Goal: Task Accomplishment & Management: Manage account settings

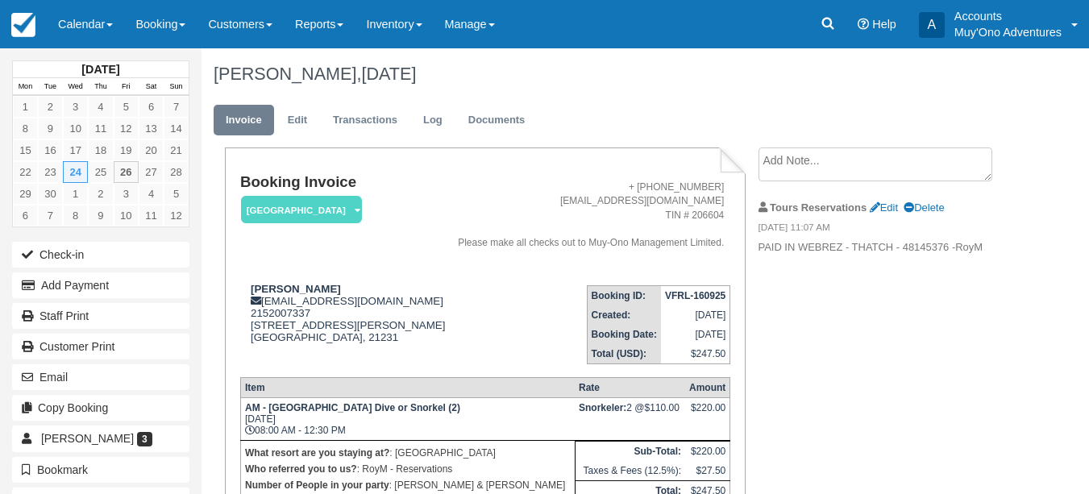
scroll to position [149, 0]
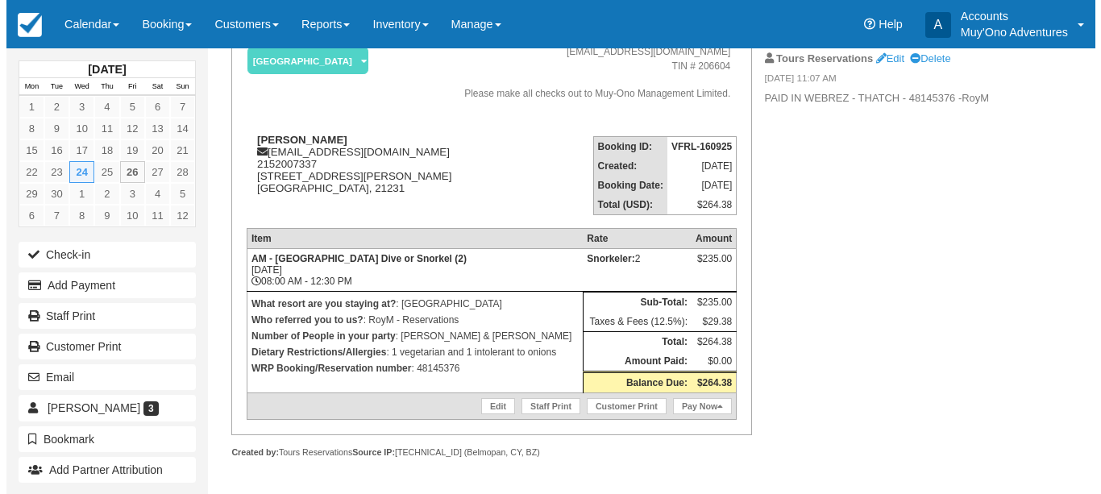
scroll to position [149, 0]
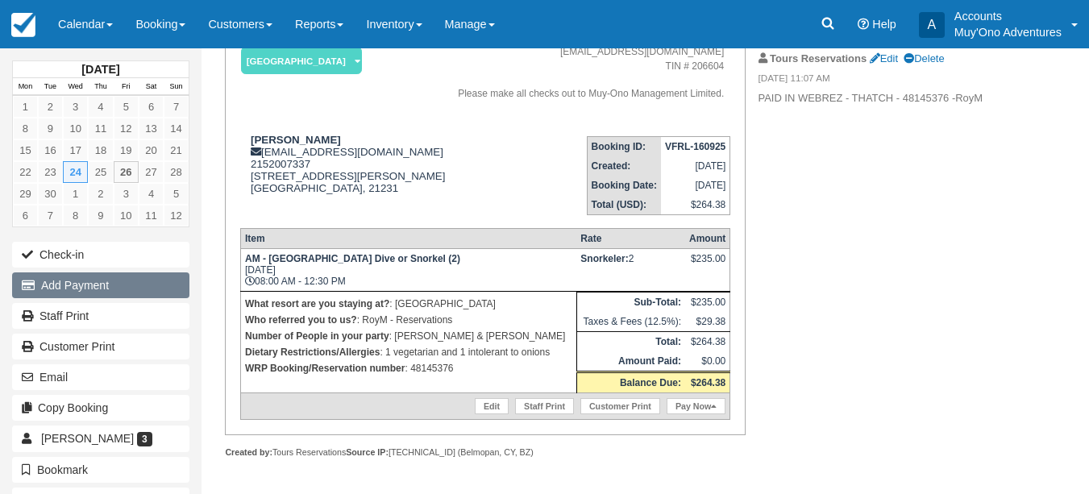
click at [52, 275] on button "Add Payment" at bounding box center [100, 286] width 177 height 26
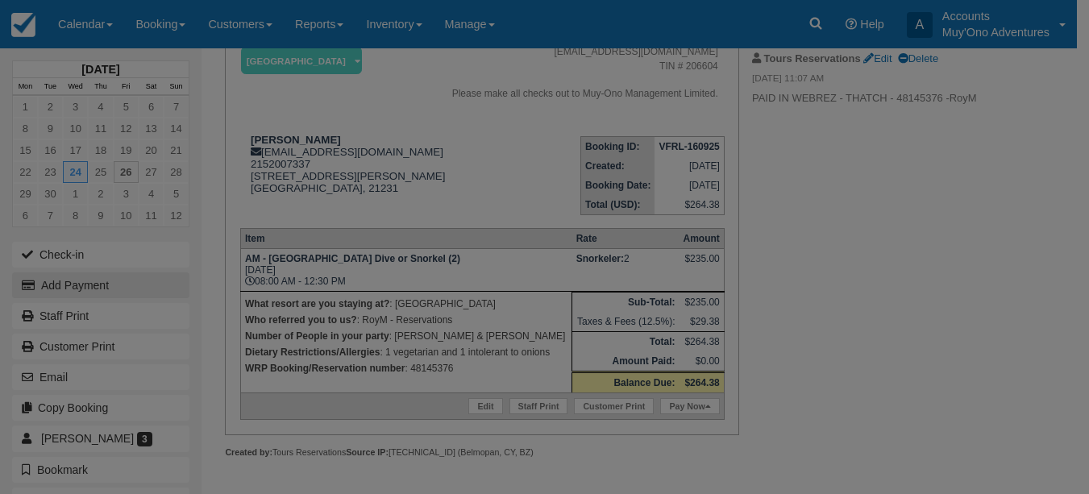
type input "[DATE]"
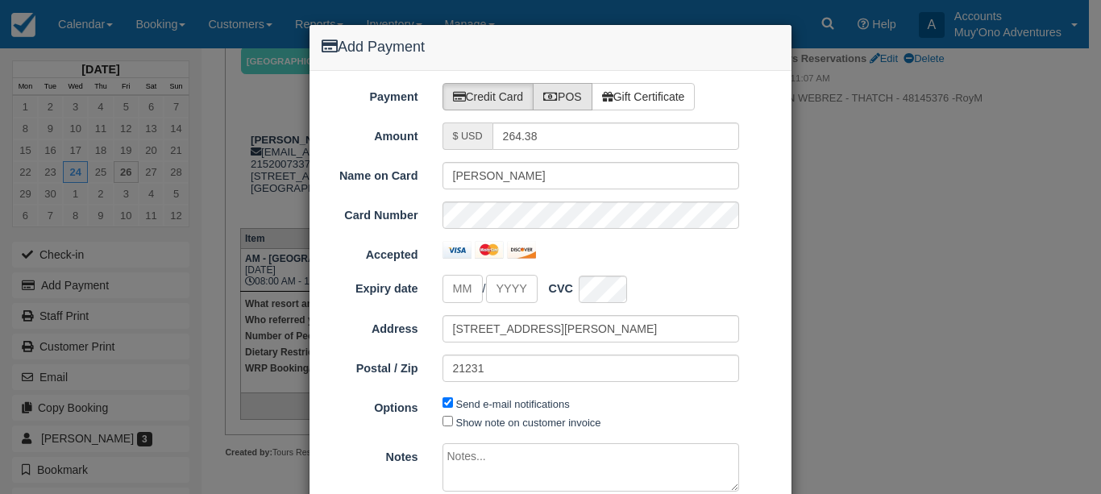
click at [544, 108] on label "POS" at bounding box center [563, 96] width 60 height 27
radio input "true"
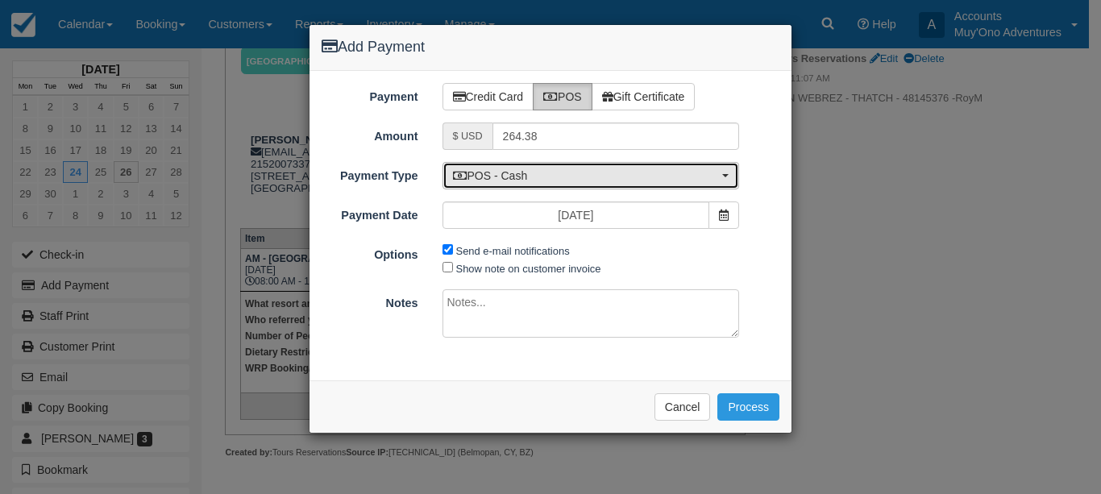
click at [530, 169] on span "POS - Cash" at bounding box center [586, 176] width 266 height 16
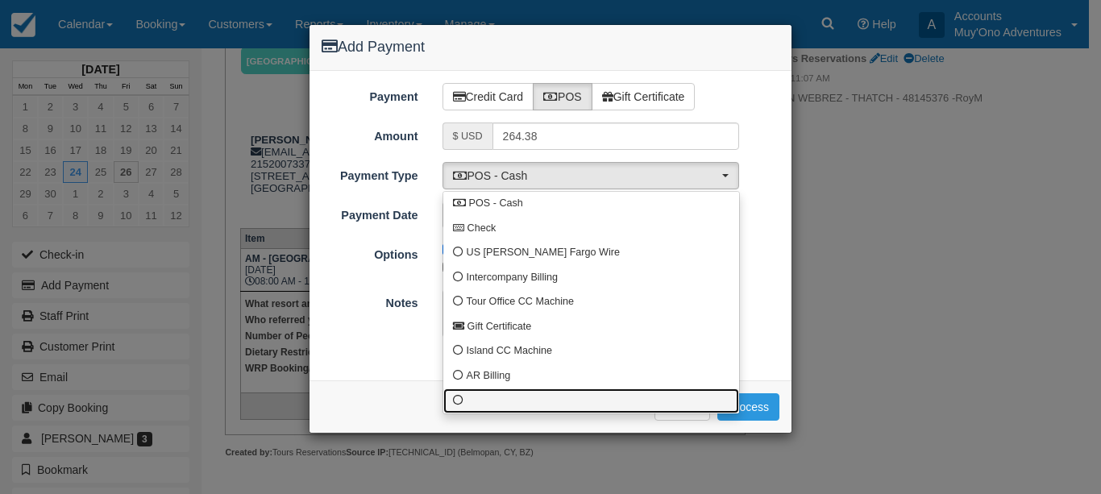
click at [466, 399] on link at bounding box center [591, 401] width 296 height 25
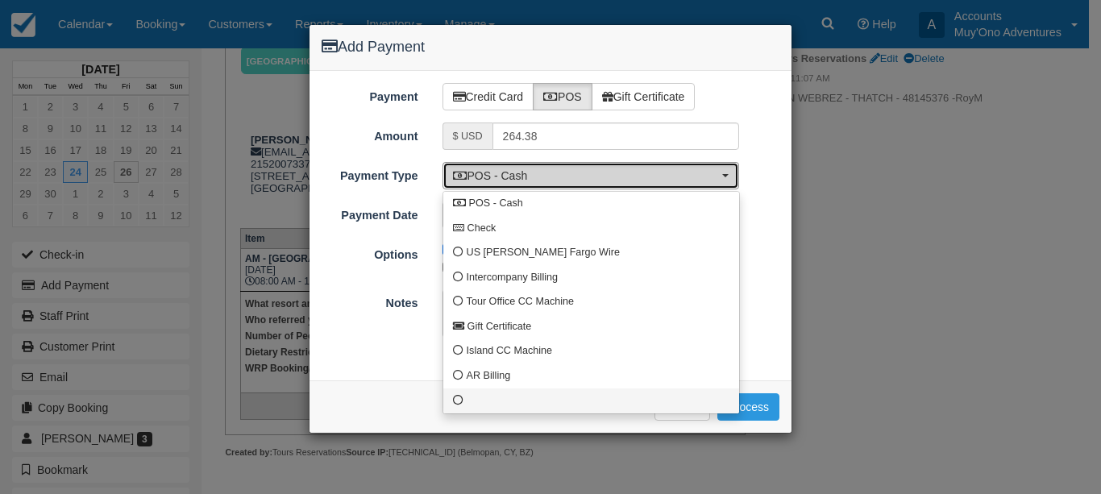
select select "custom10"
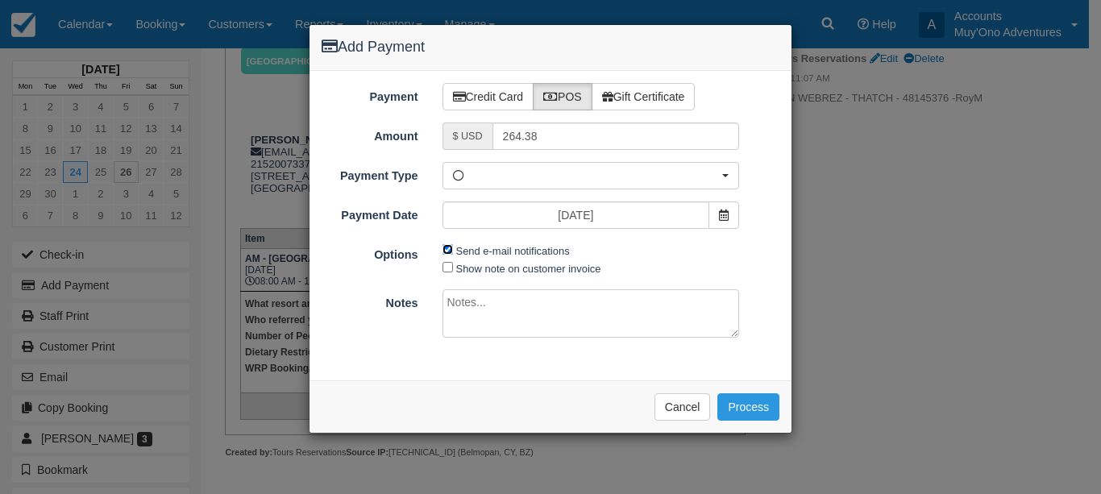
click at [451, 246] on input "Send e-mail notifications" at bounding box center [448, 249] width 10 height 10
checkbox input "false"
click at [473, 308] on textarea at bounding box center [592, 313] width 298 height 48
type textarea "Paid in WRP CT"
click at [756, 418] on button "Process" at bounding box center [749, 406] width 62 height 27
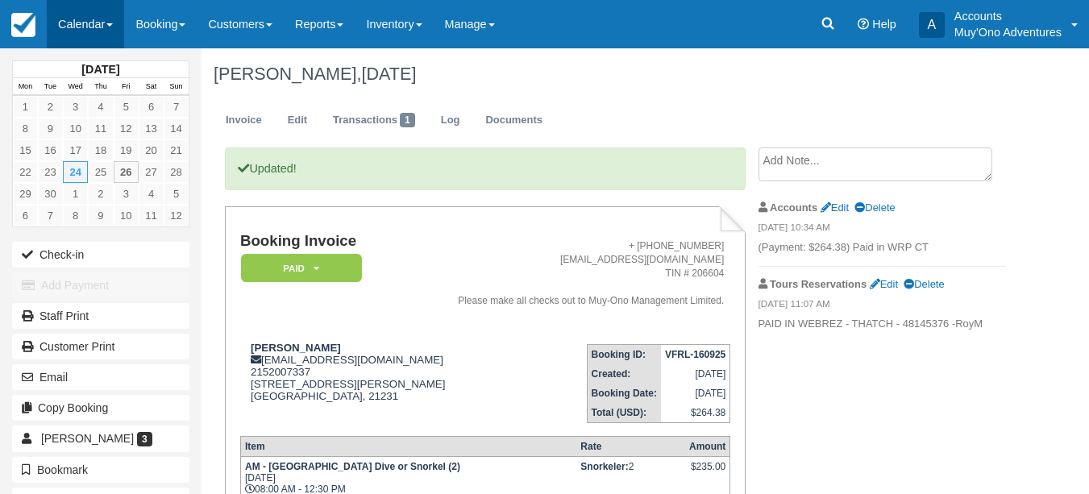
click at [112, 43] on link "Calendar" at bounding box center [85, 24] width 77 height 48
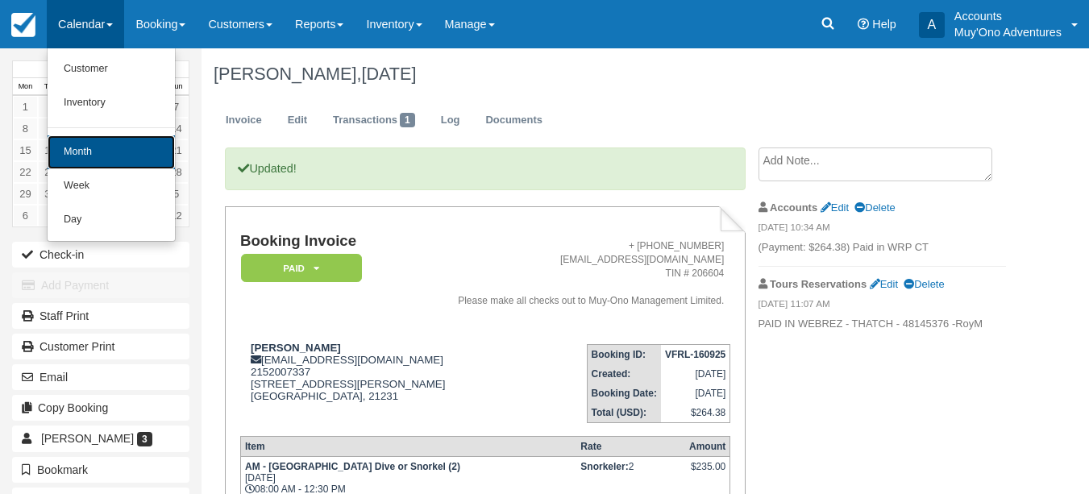
click at [94, 146] on link "Month" at bounding box center [111, 152] width 127 height 34
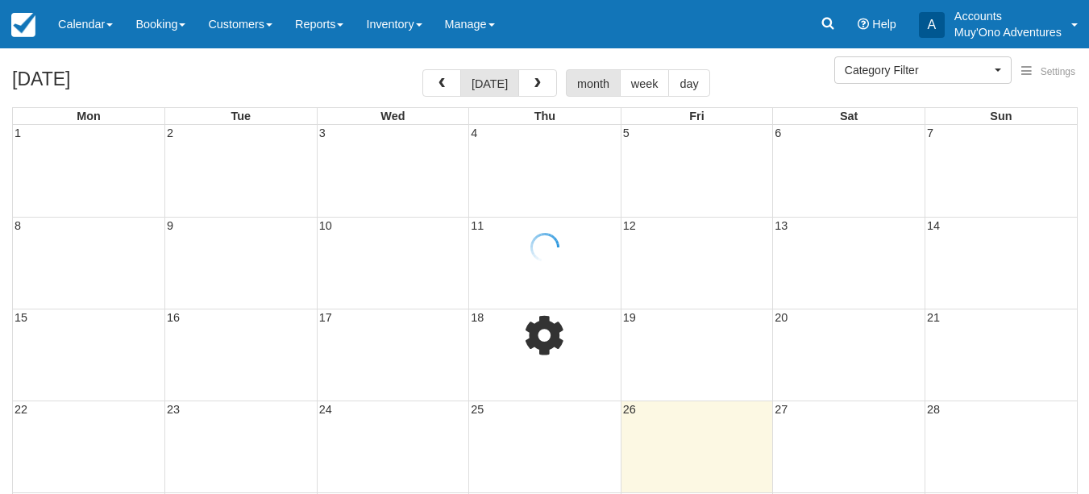
select select
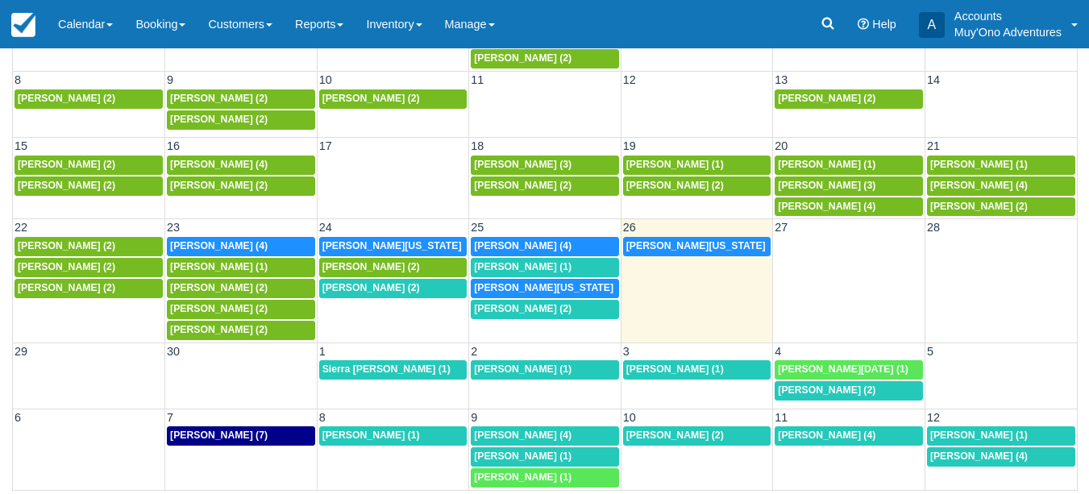
scroll to position [233, 0]
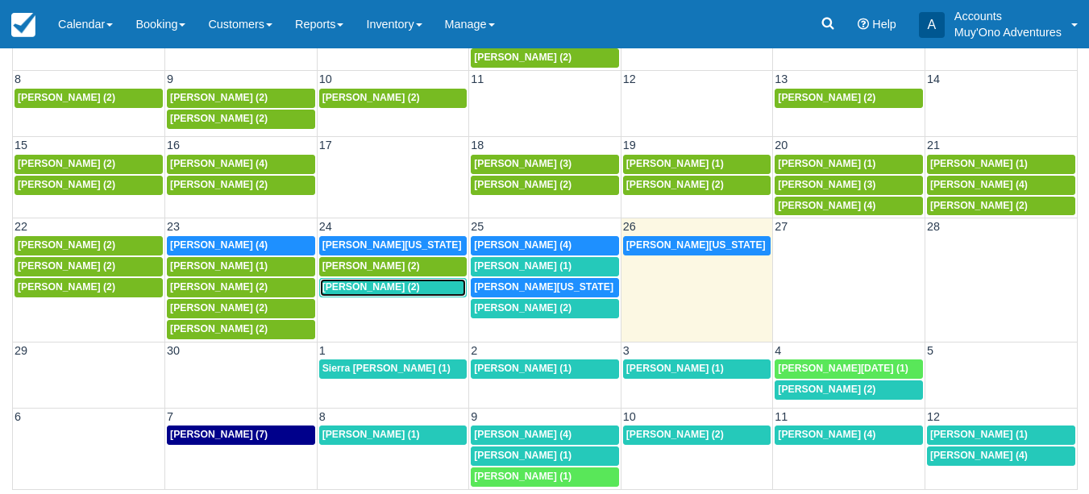
click at [402, 293] on div "1:30p Kendall Anderson (2)" at bounding box center [394, 287] width 142 height 13
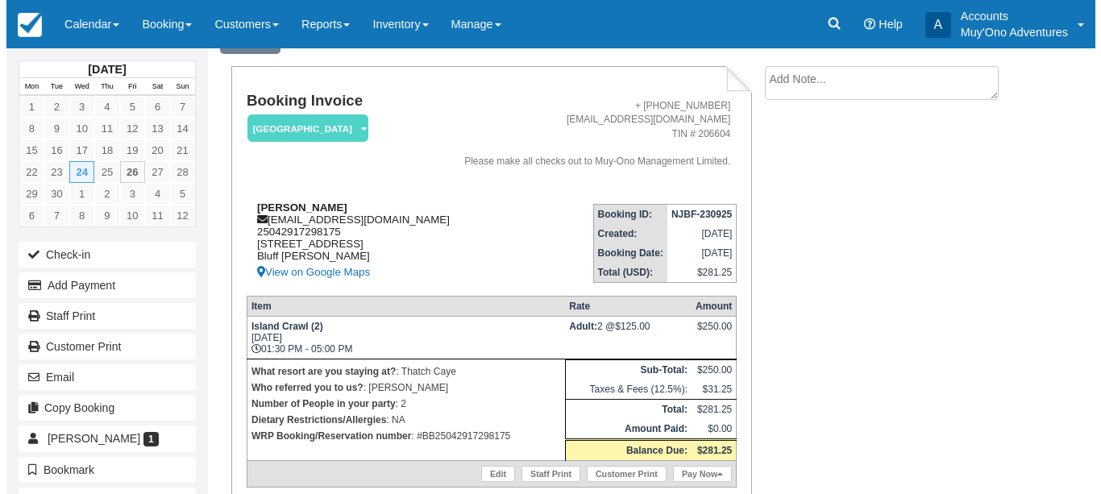
scroll to position [149, 0]
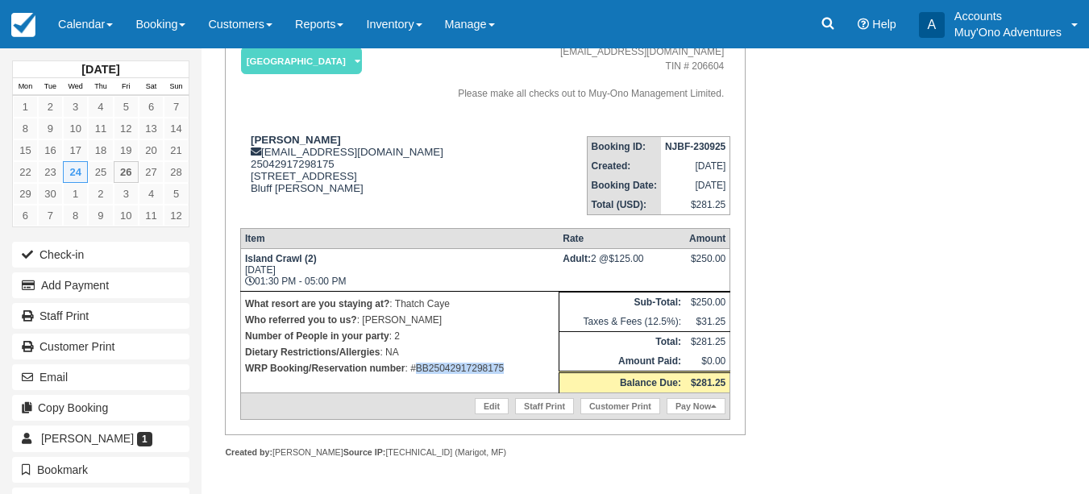
drag, startPoint x: 512, startPoint y: 371, endPoint x: 416, endPoint y: 376, distance: 96.1
click at [416, 376] on p "WRP Booking/Reservation number : #BB25042917298175" at bounding box center [400, 368] width 310 height 16
copy p "BB25042917298175"
click at [77, 285] on button "Add Payment" at bounding box center [100, 286] width 177 height 26
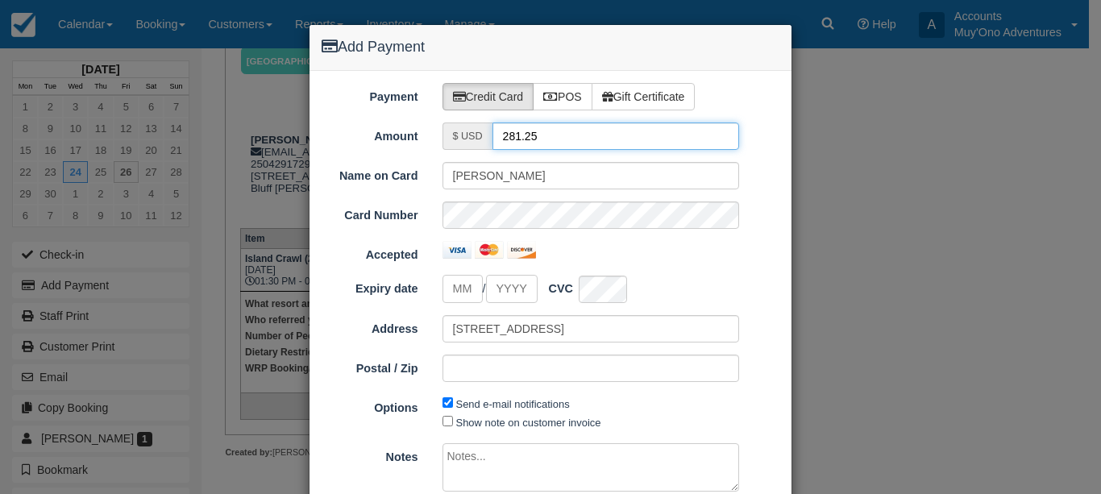
click at [618, 135] on input "281.25" at bounding box center [617, 136] width 248 height 27
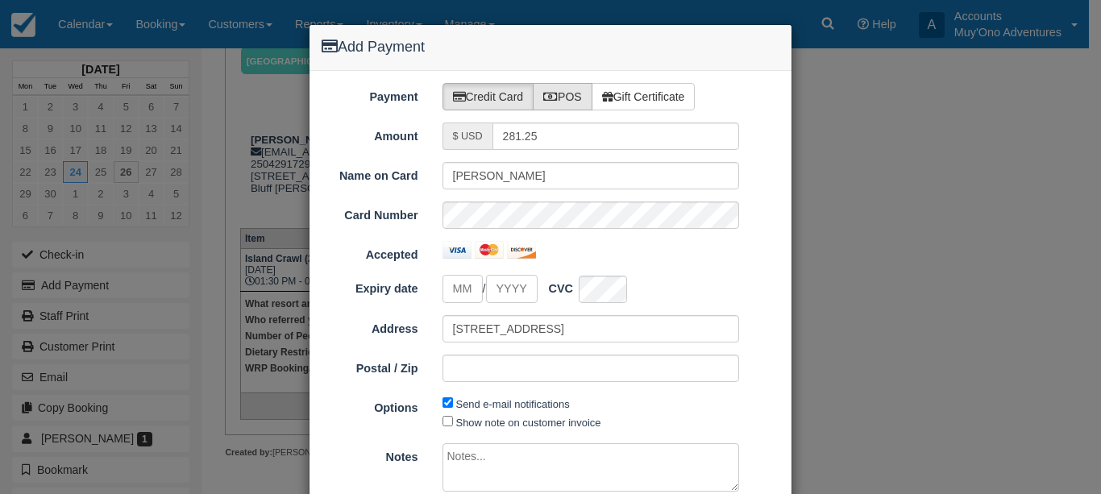
click at [551, 104] on label "POS" at bounding box center [563, 96] width 60 height 27
radio input "true"
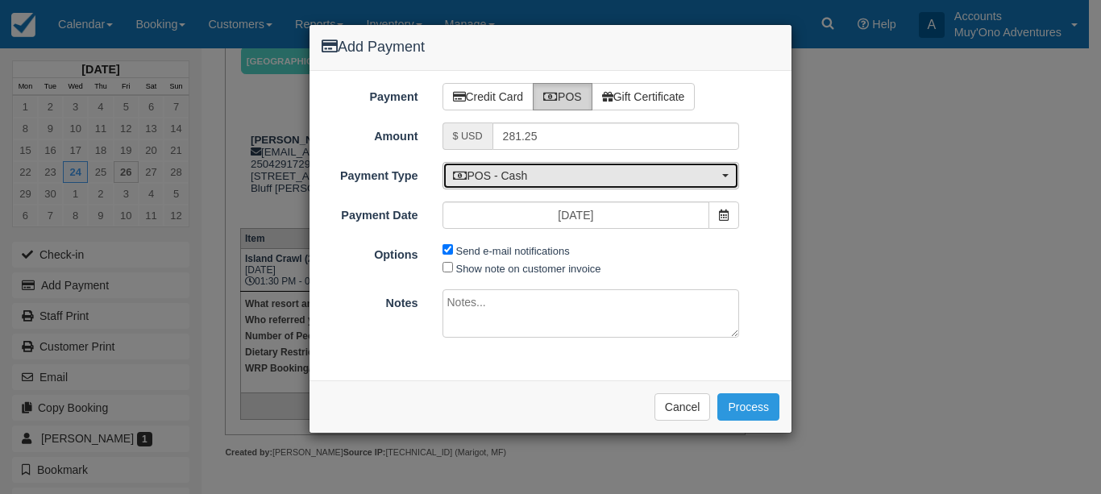
click at [679, 169] on span "POS - Cash" at bounding box center [586, 176] width 266 height 16
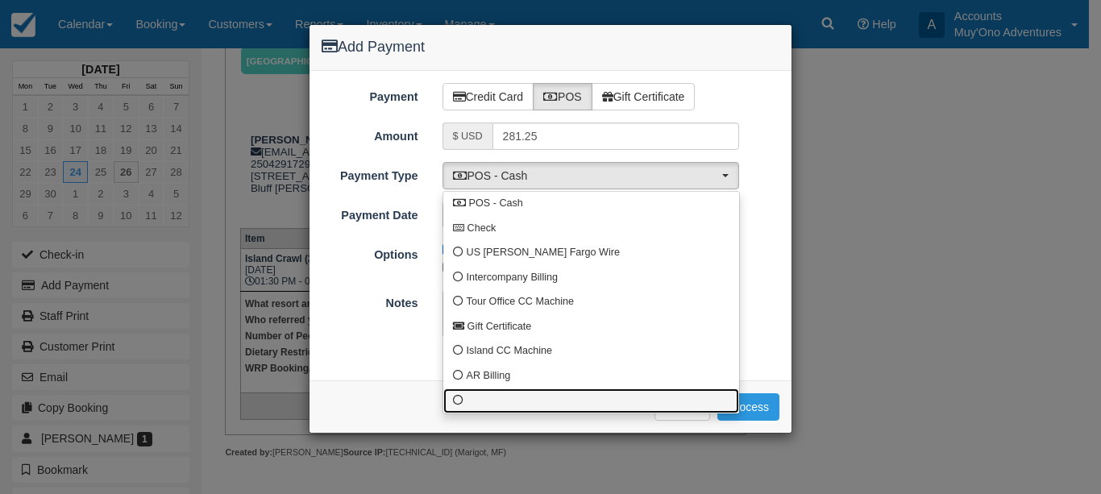
click at [486, 399] on link at bounding box center [591, 401] width 296 height 25
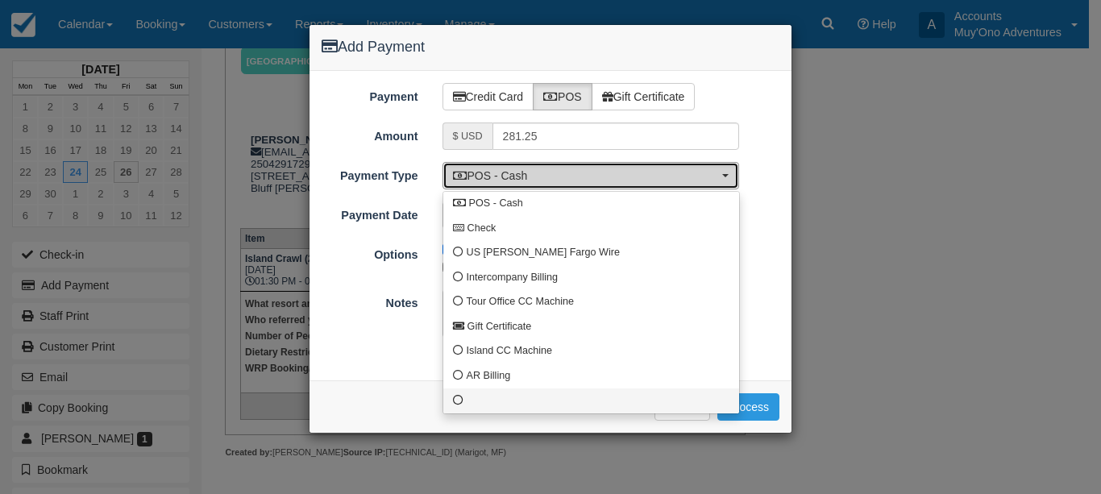
select select "custom10"
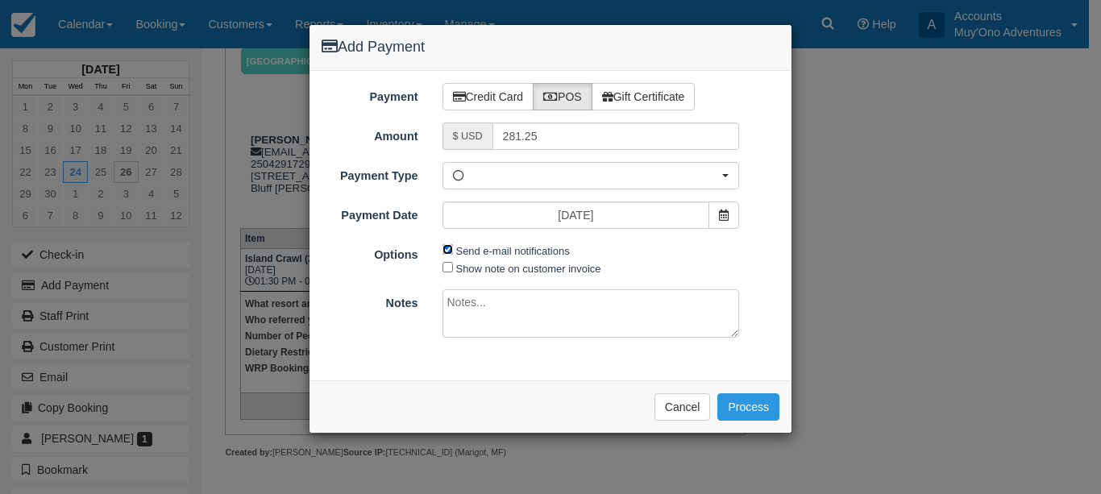
click at [452, 249] on input "Send e-mail notifications" at bounding box center [448, 249] width 10 height 10
checkbox input "false"
click at [472, 317] on textarea at bounding box center [592, 313] width 298 height 48
type textarea "Paid in WRP CT"
click at [740, 410] on button "Process" at bounding box center [749, 406] width 62 height 27
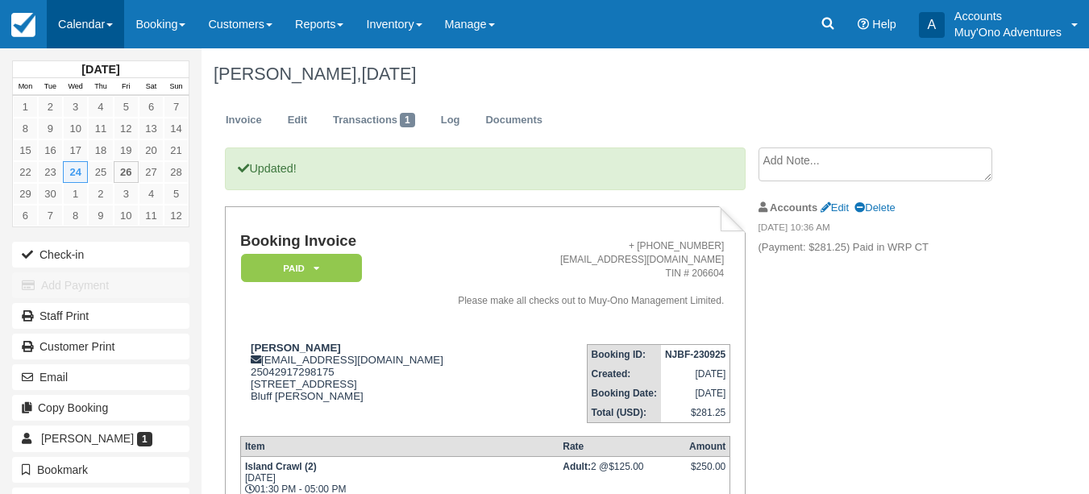
click at [69, 34] on link "Calendar" at bounding box center [85, 24] width 77 height 48
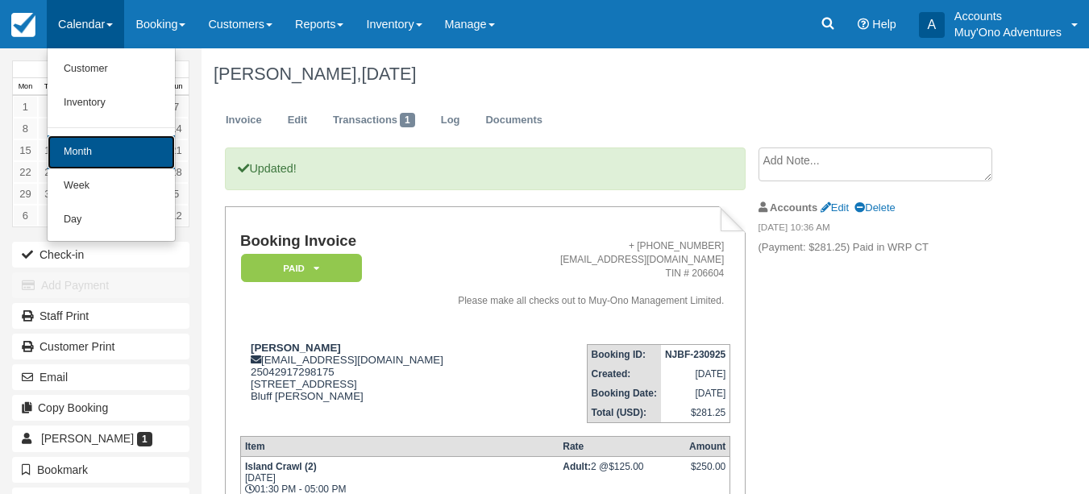
click at [70, 142] on link "Month" at bounding box center [111, 152] width 127 height 34
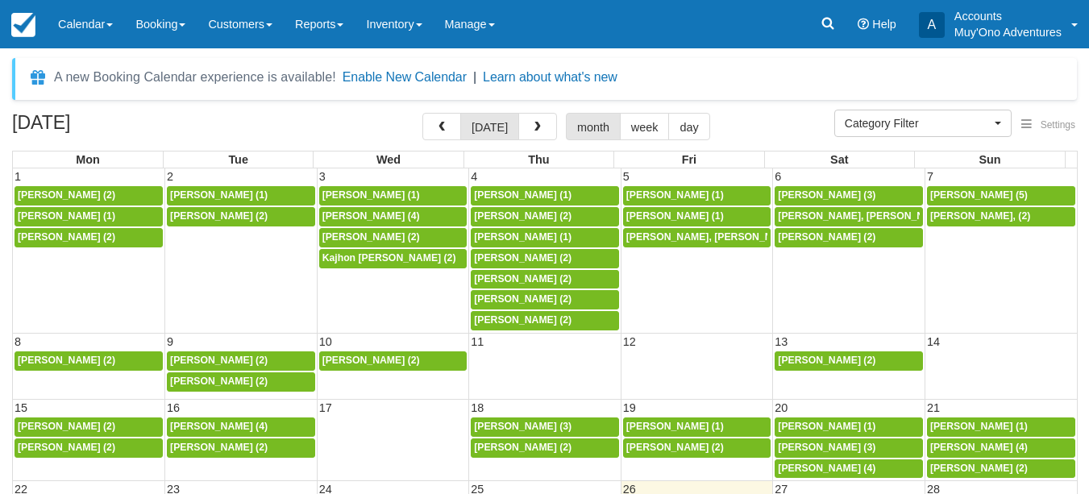
select select
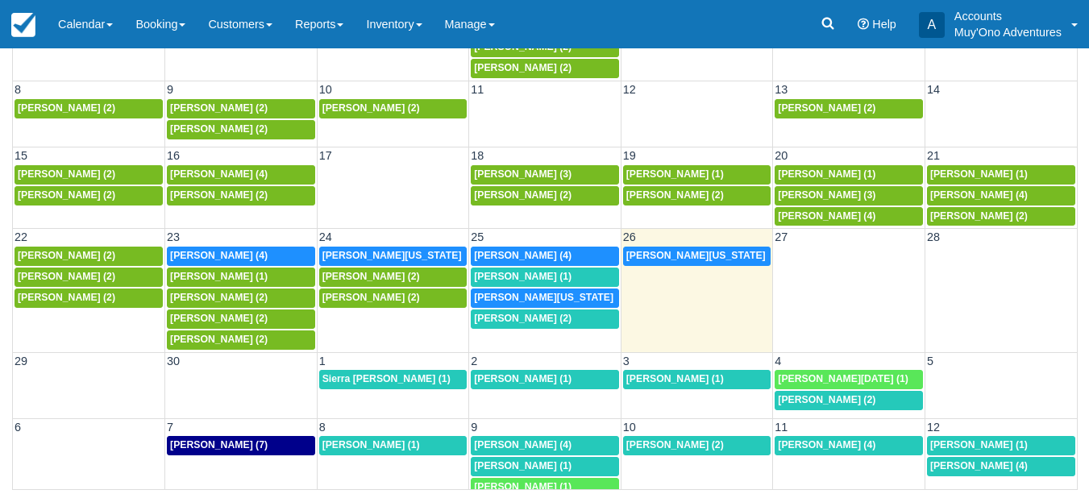
scroll to position [30, 0]
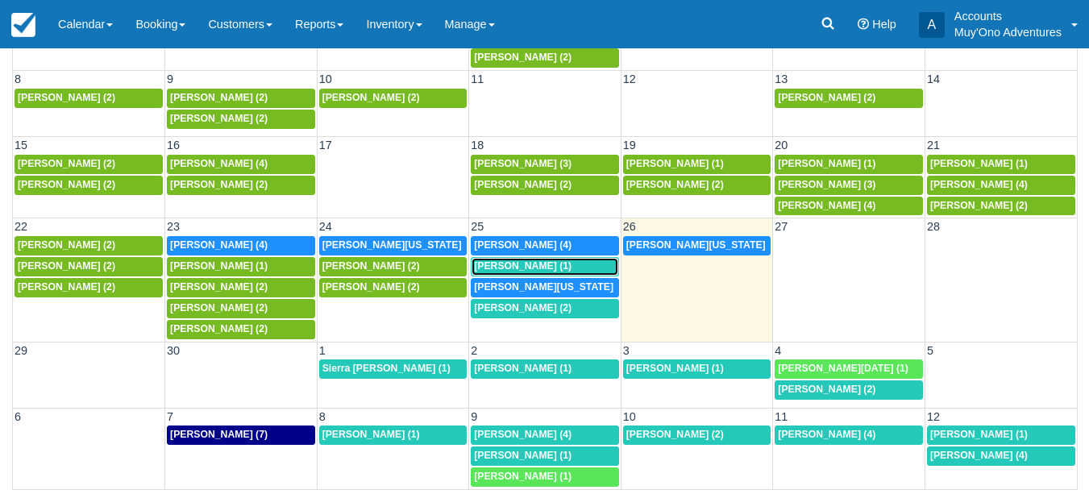
click at [489, 261] on span "[PERSON_NAME] (1)" at bounding box center [523, 265] width 98 height 11
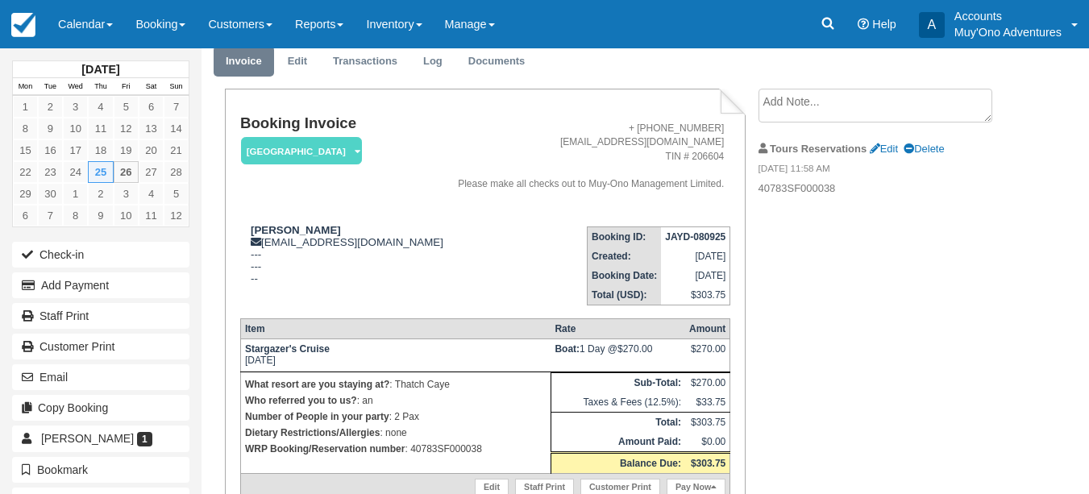
scroll to position [139, 0]
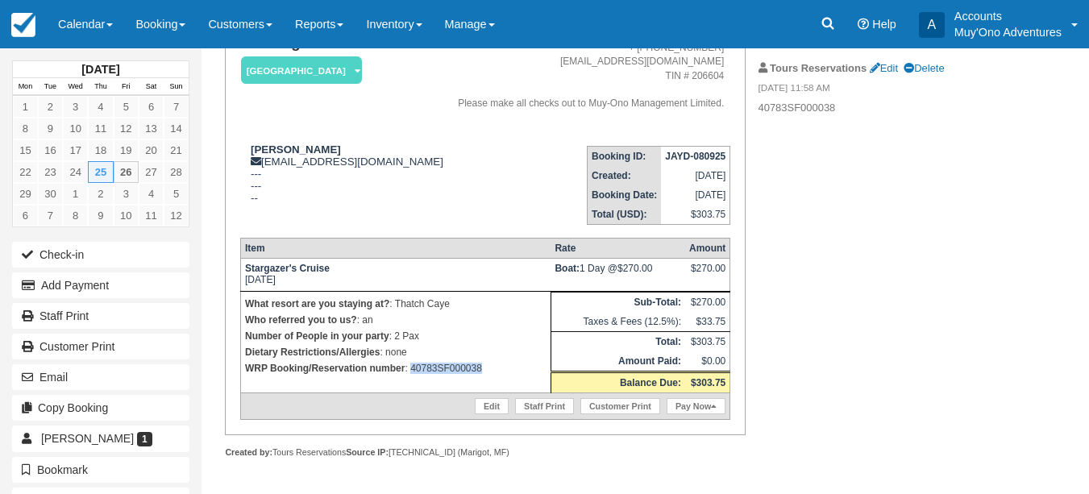
drag, startPoint x: 499, startPoint y: 369, endPoint x: 412, endPoint y: 370, distance: 87.1
click at [412, 370] on p "WRP Booking/Reservation number : 40783SF000038" at bounding box center [396, 368] width 302 height 16
copy p "40783SF000038"
click at [81, 31] on link "Calendar" at bounding box center [85, 24] width 77 height 48
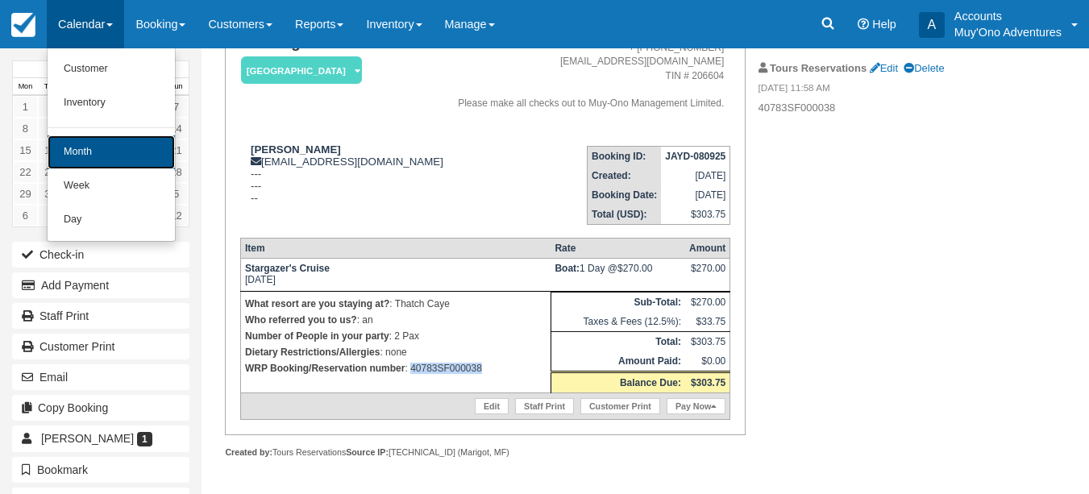
click at [79, 142] on link "Month" at bounding box center [111, 152] width 127 height 34
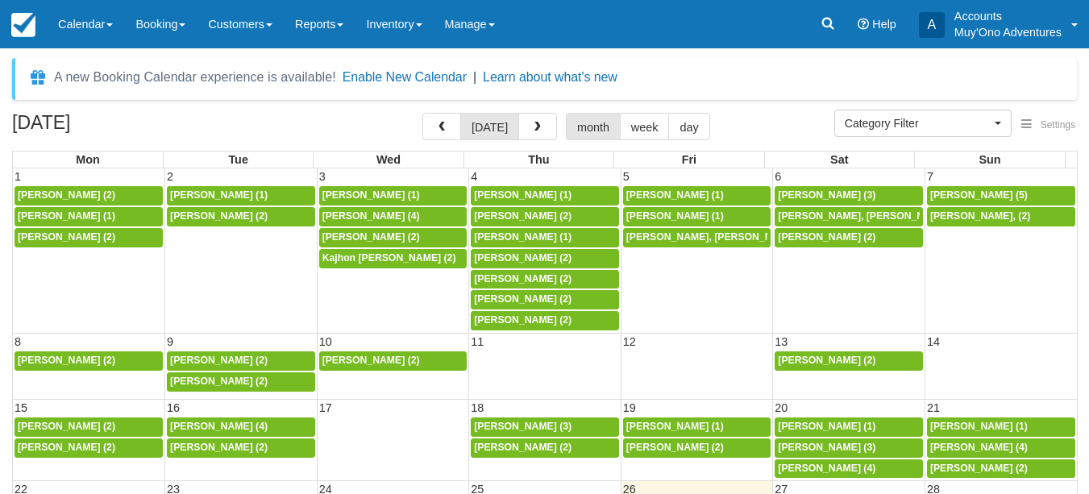
select select
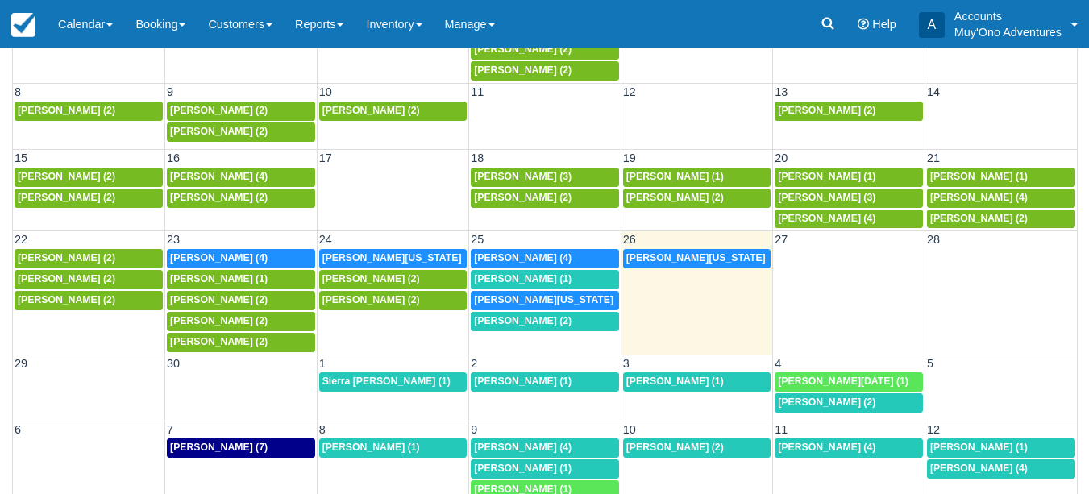
scroll to position [233, 0]
